Goal: Find specific page/section: Find specific page/section

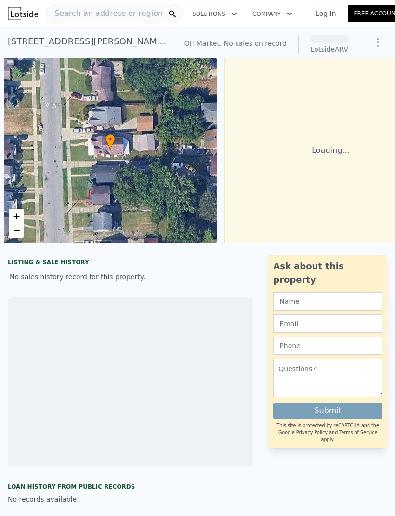
scroll to position [0, 46]
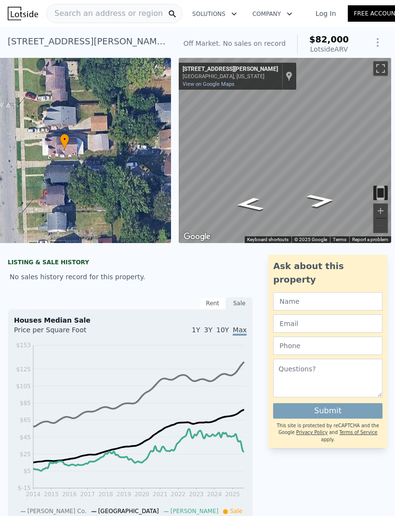
click at [117, 19] on div "Search an address or region" at bounding box center [105, 13] width 116 height 18
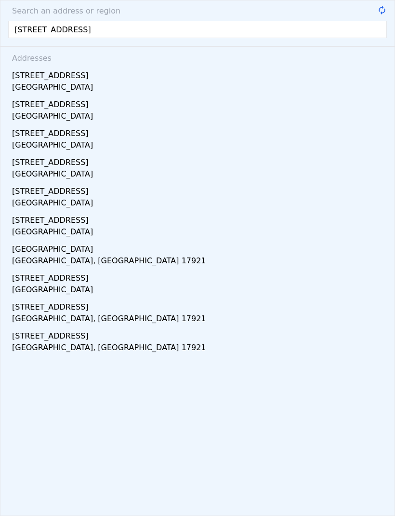
type input "[STREET_ADDRESS]"
click at [210, 74] on div "[STREET_ADDRESS]" at bounding box center [199, 73] width 375 height 15
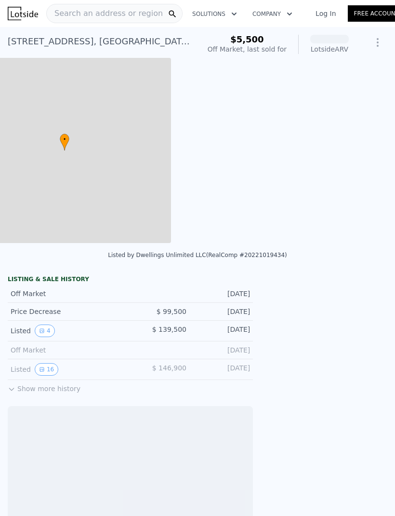
scroll to position [0, 221]
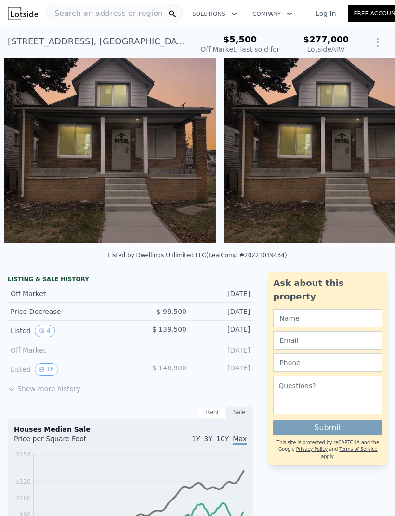
click at [137, 19] on div "Search an address or region" at bounding box center [105, 13] width 116 height 18
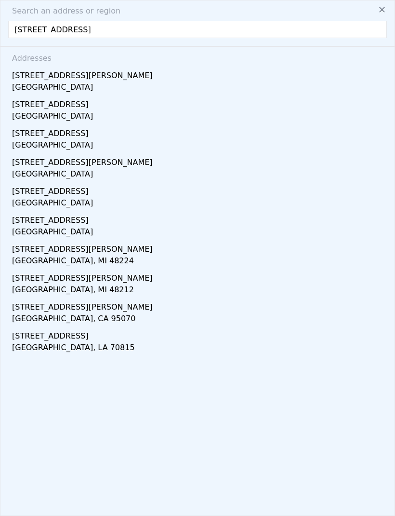
click at [139, 37] on input "[STREET_ADDRESS]" at bounding box center [197, 29] width 379 height 17
click at [143, 40] on div "Search an address or region [STREET_ADDRESS][GEOGRAPHIC_DATA] Addresses [STREET…" at bounding box center [197, 258] width 395 height 516
click at [142, 38] on input "[STREET_ADDRESS]" at bounding box center [197, 29] width 379 height 17
click at [153, 31] on input "[STREET_ADDRESS]" at bounding box center [197, 29] width 379 height 17
click at [152, 31] on input "[STREET_ADDRESS]" at bounding box center [197, 29] width 379 height 17
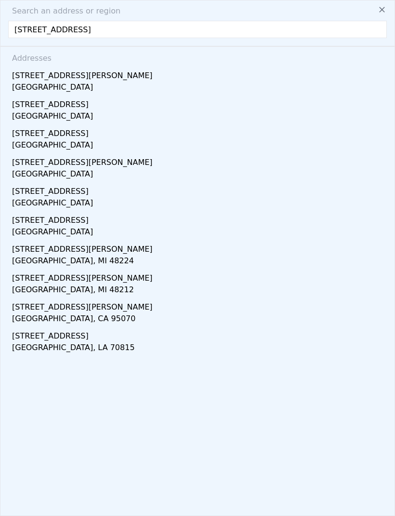
click at [159, 28] on input "[STREET_ADDRESS]" at bounding box center [197, 29] width 379 height 17
click at [159, 27] on input "[STREET_ADDRESS]" at bounding box center [197, 29] width 379 height 17
click at [66, 26] on input "[STREET_ADDRESS]" at bounding box center [197, 29] width 379 height 17
click at [59, 27] on input "[STREET_ADDRESS]" at bounding box center [197, 29] width 379 height 17
click at [58, 27] on input "[STREET_ADDRESS]" at bounding box center [197, 29] width 379 height 17
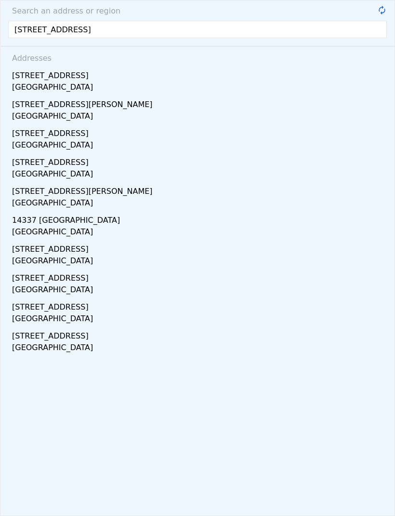
type input "[STREET_ADDRESS]"
click at [187, 69] on div "[STREET_ADDRESS]" at bounding box center [199, 73] width 375 height 15
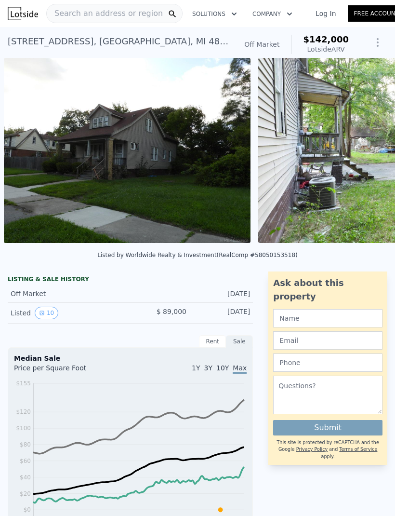
click at [119, 16] on span "Search an address or region" at bounding box center [105, 14] width 116 height 12
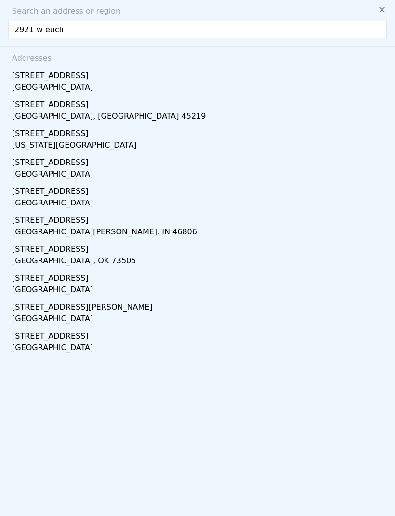
type input "2921 w euclid"
click at [90, 169] on div "[GEOGRAPHIC_DATA]" at bounding box center [199, 174] width 375 height 13
